Goal: Share content: Share content

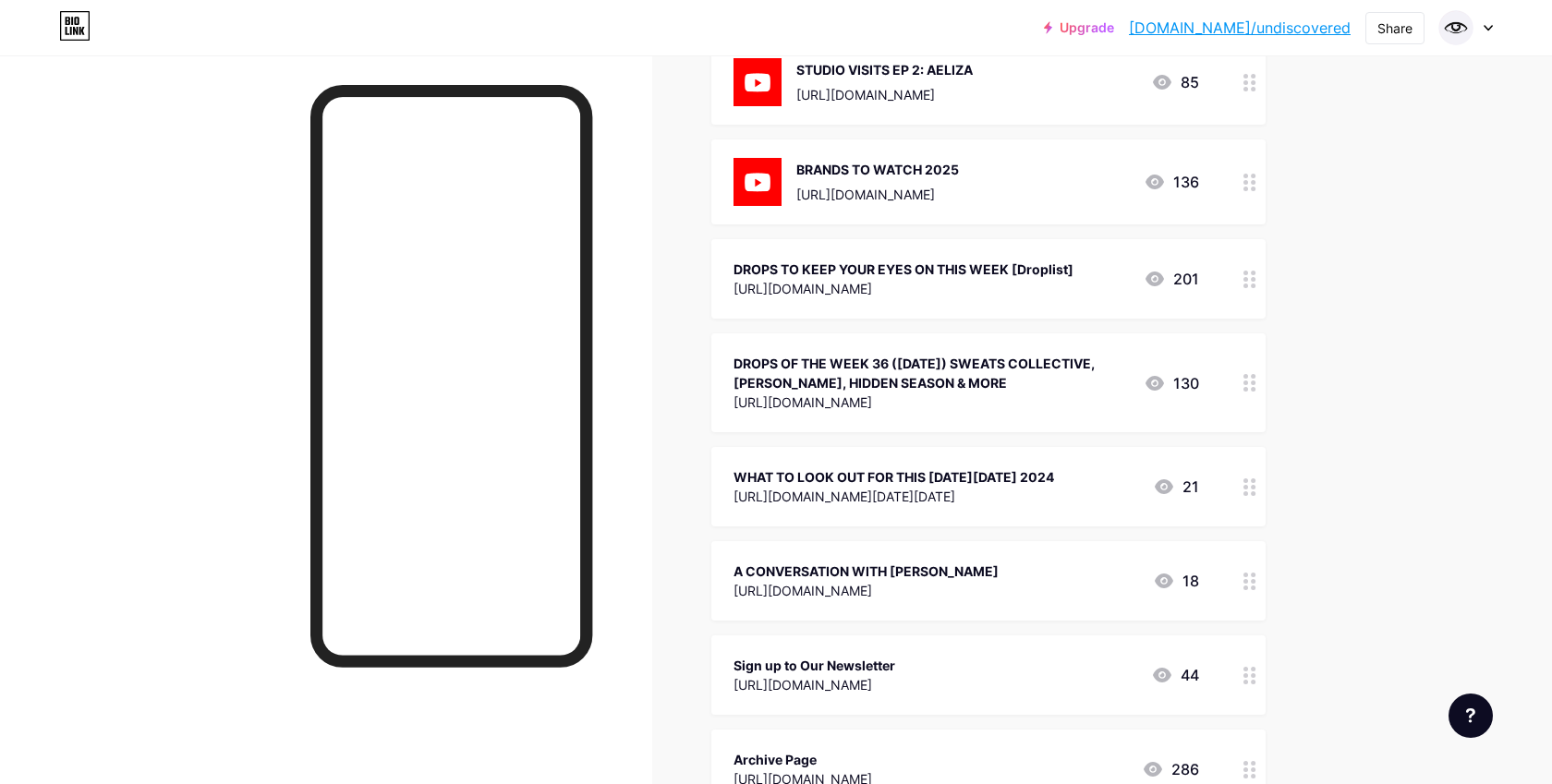
scroll to position [997, 0]
click at [973, 366] on div "DROPS OF THE WEEK 36 ([DATE]) SWEATS COLLECTIVE, [PERSON_NAME], HIDDEN SEASON &…" at bounding box center [931, 370] width 395 height 39
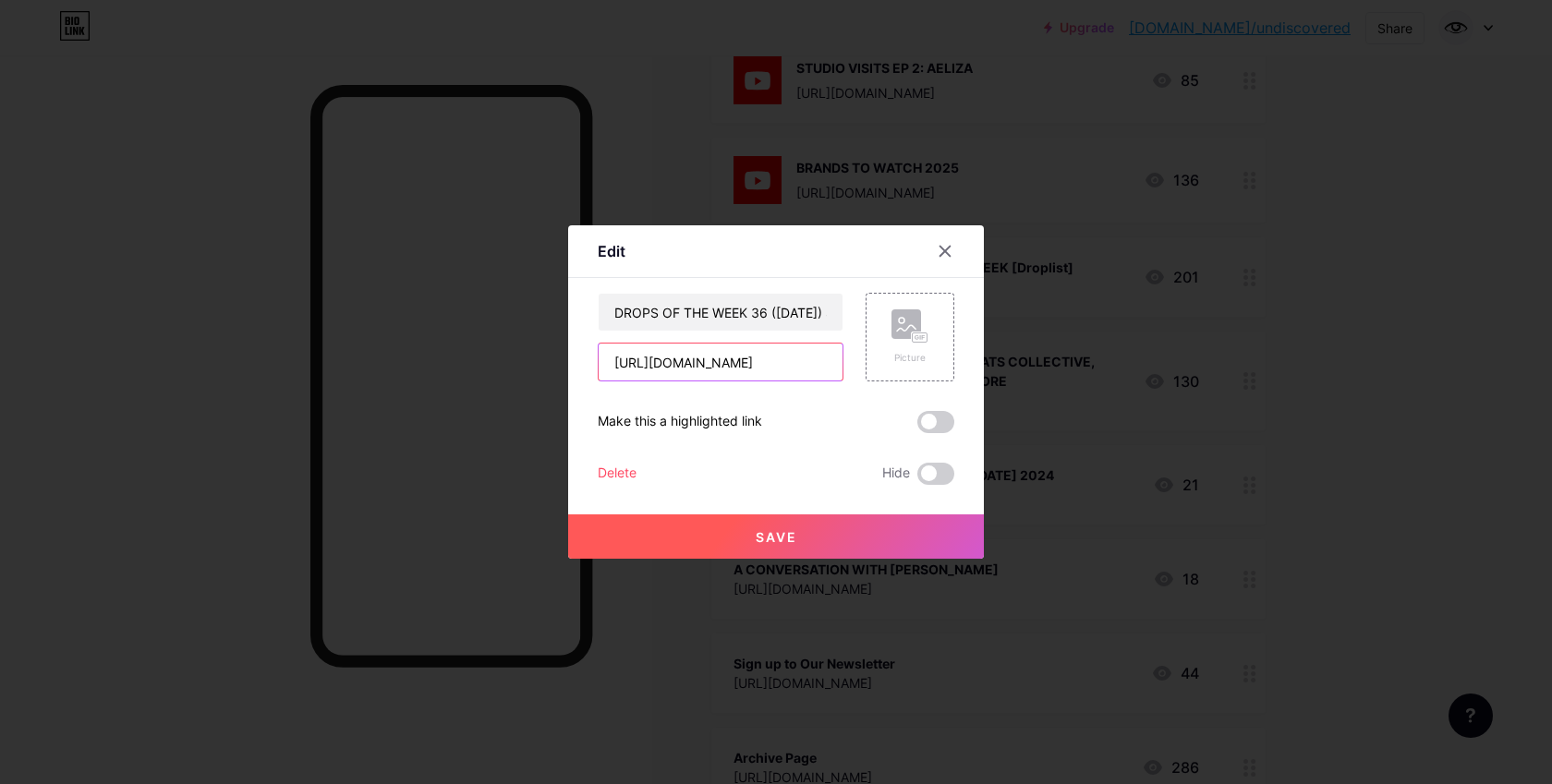
click at [818, 357] on input "[URL][DOMAIN_NAME]" at bounding box center [720, 361] width 244 height 37
paste input "[URL][DOMAIN_NAME]"
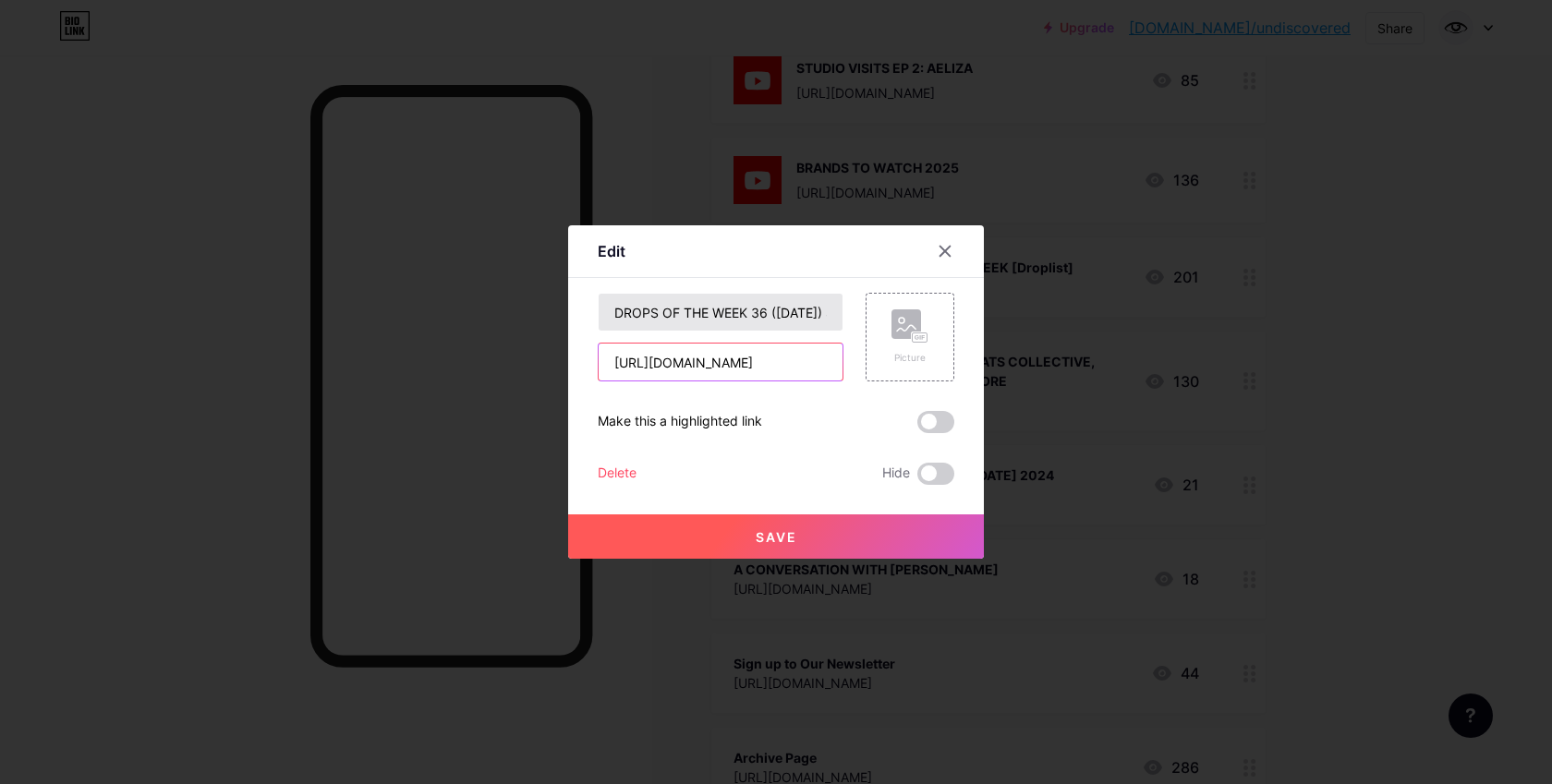
type input "[URL][DOMAIN_NAME]"
click at [811, 320] on input "DROPS OF THE WEEK 36 ([DATE]) SWEATS COLLECTIVE, [PERSON_NAME], HIDDEN SEASON &…" at bounding box center [720, 311] width 244 height 37
click at [798, 315] on input "DROPS OF THE WEEK 36 ([DATE]) SWEATS COLLECTIVE, [PERSON_NAME], HIDDEN SEASON &…" at bounding box center [720, 311] width 244 height 37
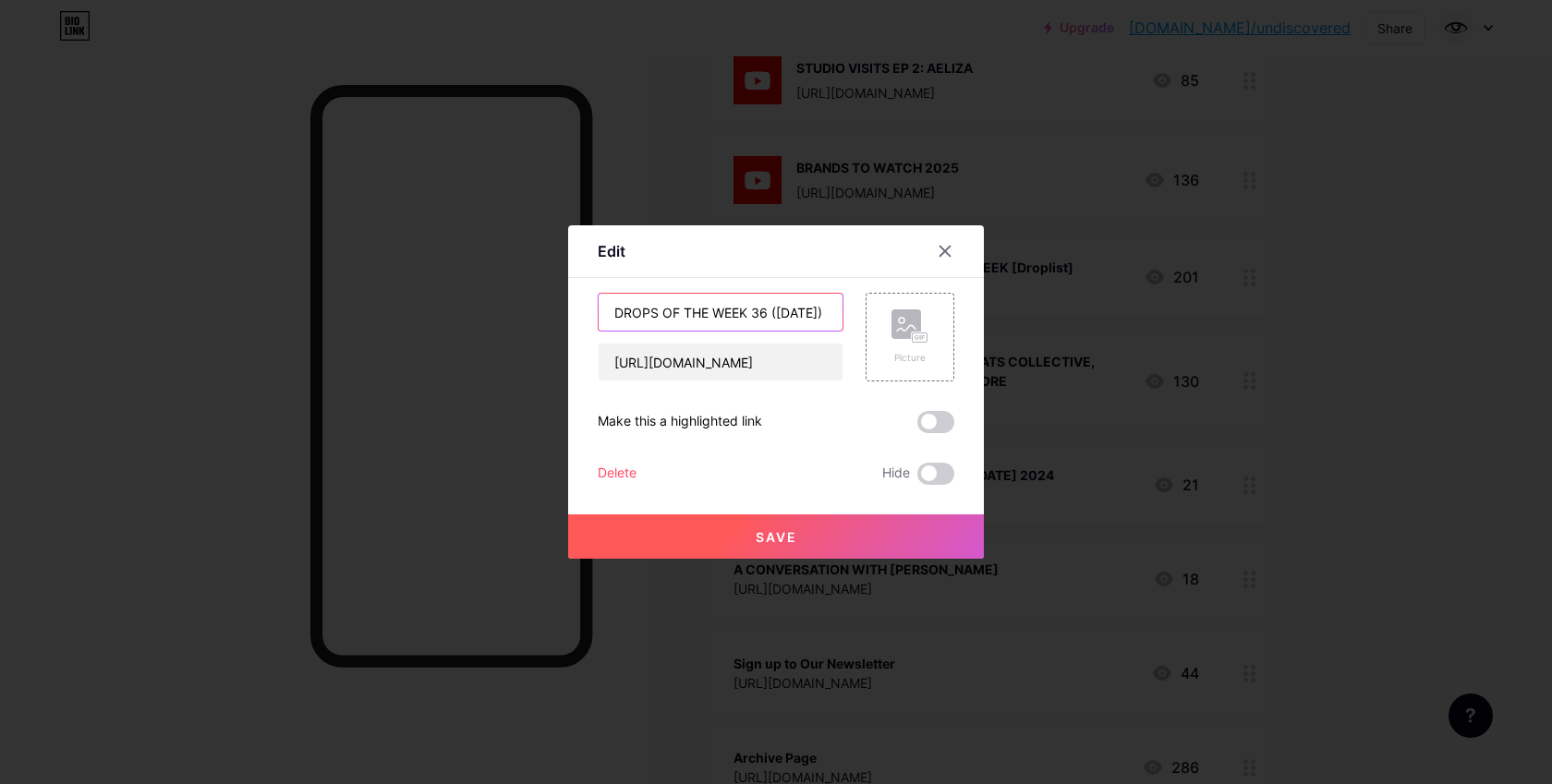
click at [798, 315] on input "DROPS OF THE WEEK 36 ([DATE]) SWEATS COLLECTIVE, [PERSON_NAME], HIDDEN SEASON &…" at bounding box center [720, 311] width 244 height 37
paste input "DROPS OF THE WEEK 37 ([DATE]) STOLEN ARTS, SURVIVAL ENERGY, FINESSE & MORE"
type input "DROPS OF THE WEEK 37 ([DATE]) STOLEN ARTS, SURVIVAL ENERGY, FINESSE & MORE"
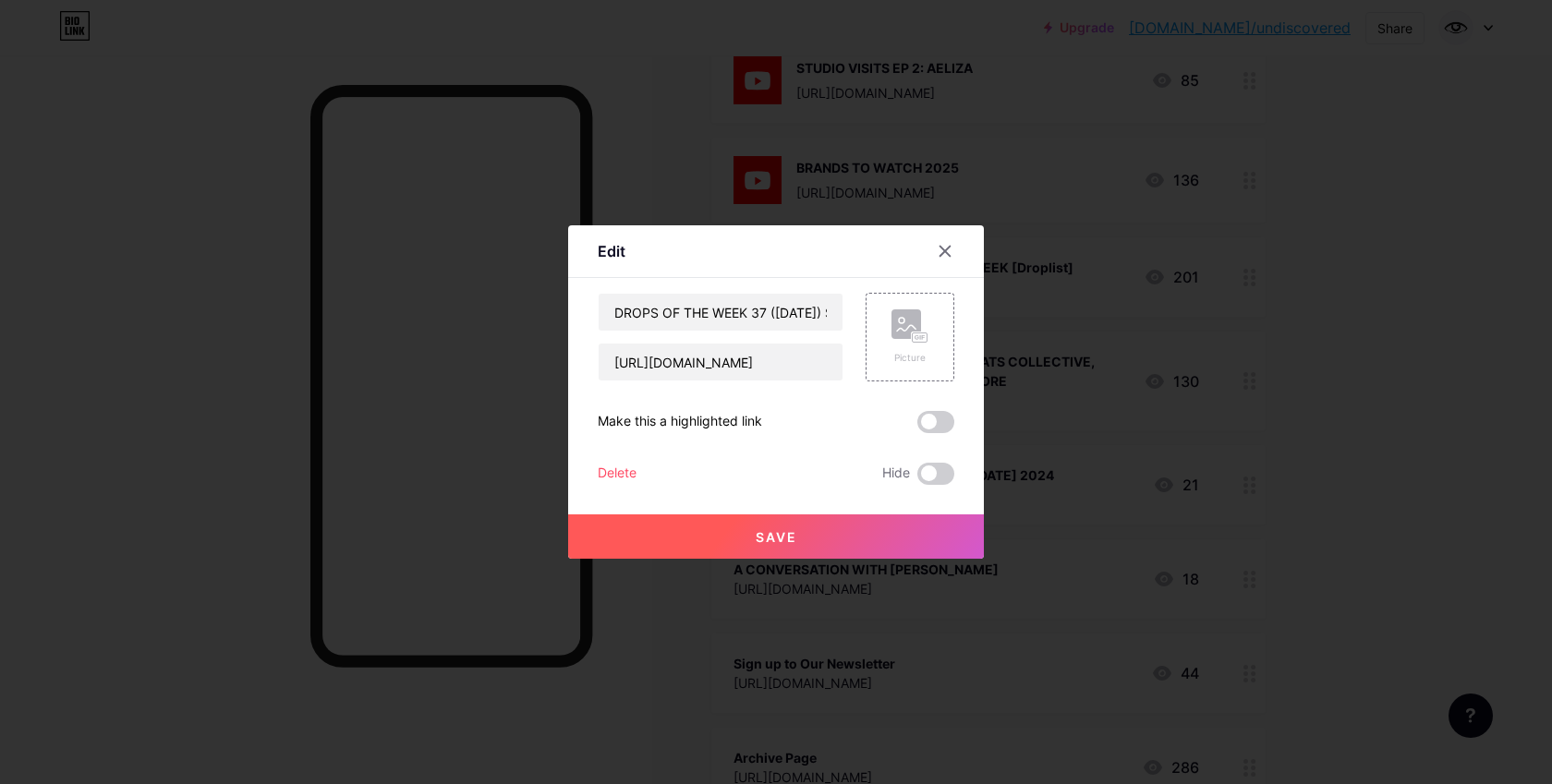
click at [859, 539] on button "Save" at bounding box center [776, 536] width 416 height 44
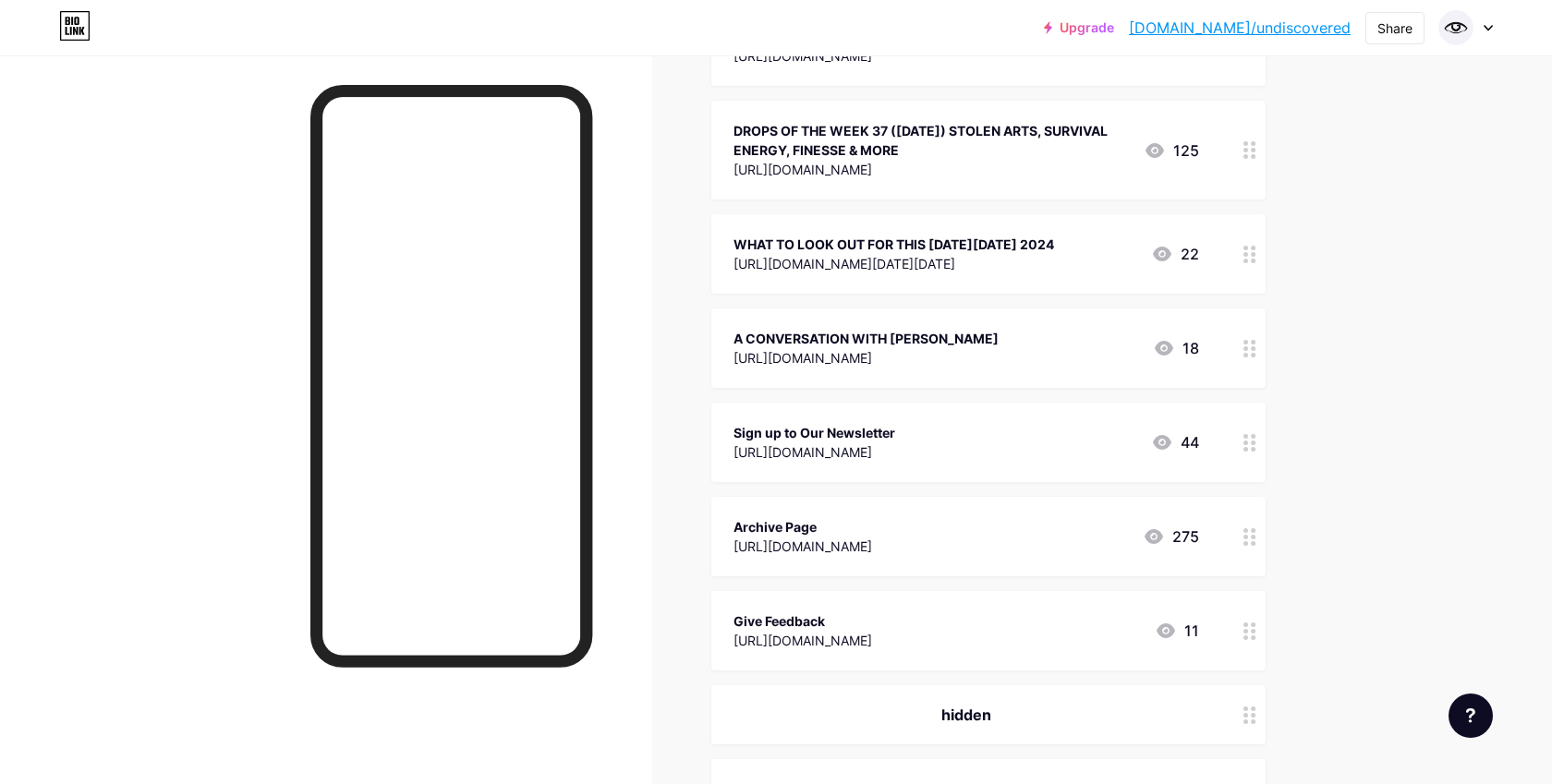
scroll to position [1225, 0]
